Goal: Check status: Check status

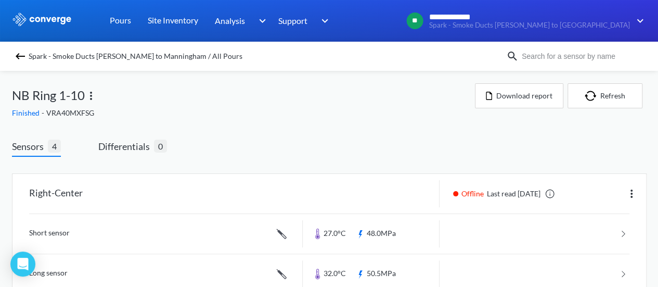
click at [24, 59] on img at bounding box center [20, 56] width 12 height 12
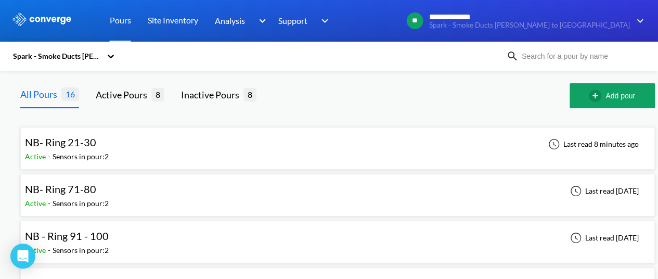
click at [212, 147] on div "NB- Ring 21-30 Active - Sensors in pour: 2 Last read 8 minutes ago" at bounding box center [337, 148] width 625 height 33
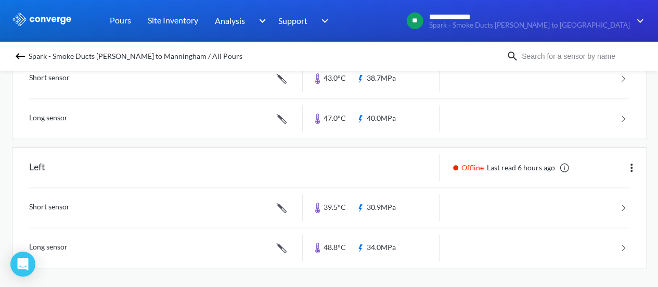
scroll to position [103, 0]
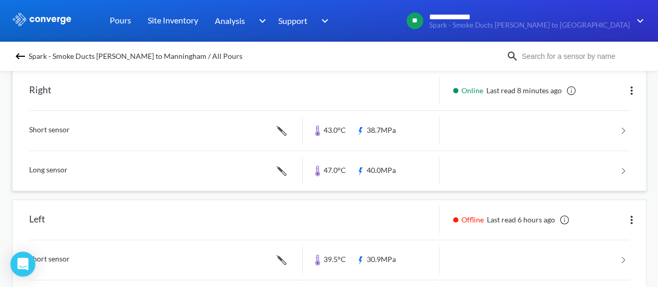
click at [404, 126] on link at bounding box center [329, 131] width 600 height 40
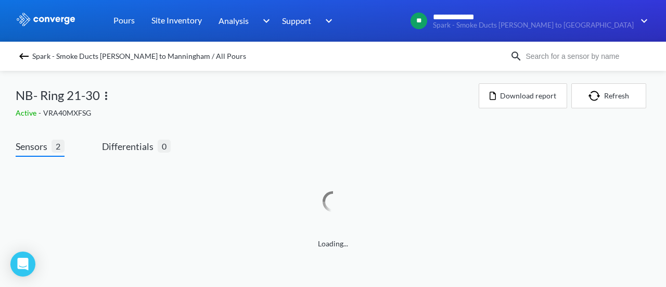
click at [24, 58] on img at bounding box center [24, 56] width 12 height 12
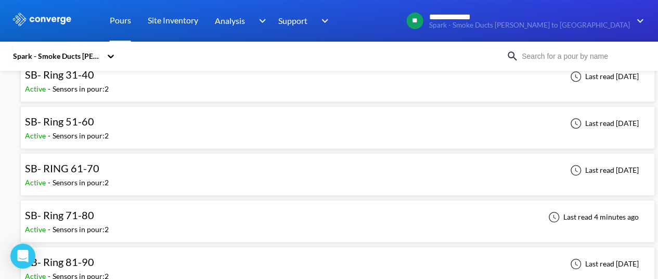
scroll to position [260, 0]
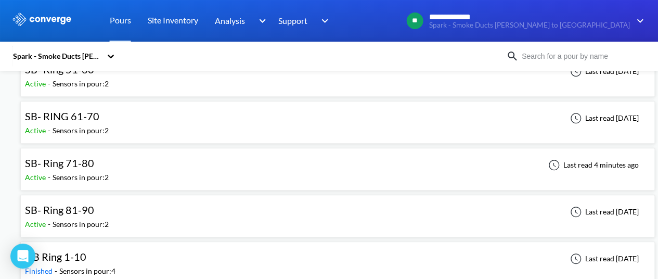
click at [183, 209] on div "SB- Ring 81-90 Active - Sensors in pour: 2 Last read [DATE]" at bounding box center [337, 215] width 625 height 33
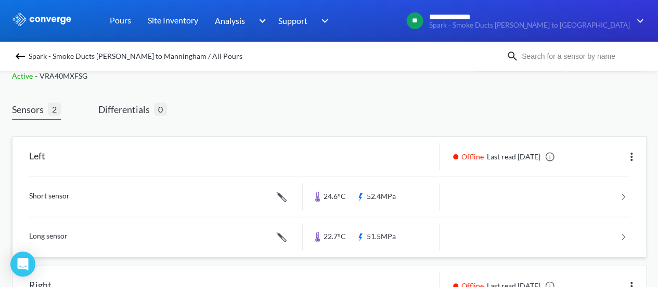
scroll to position [52, 0]
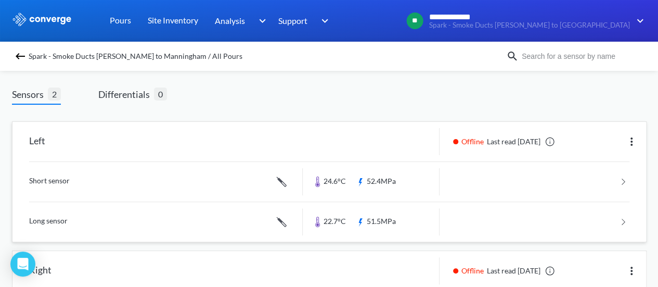
click at [377, 174] on link at bounding box center [329, 182] width 600 height 40
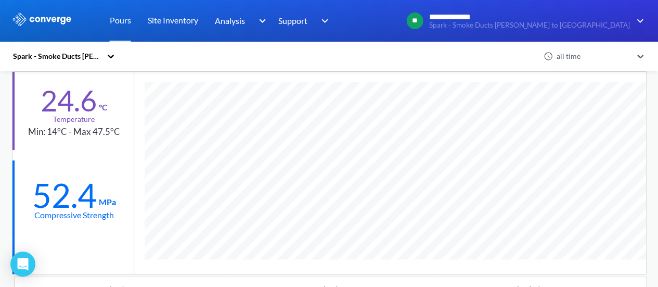
scroll to position [104, 0]
